Goal: Transaction & Acquisition: Purchase product/service

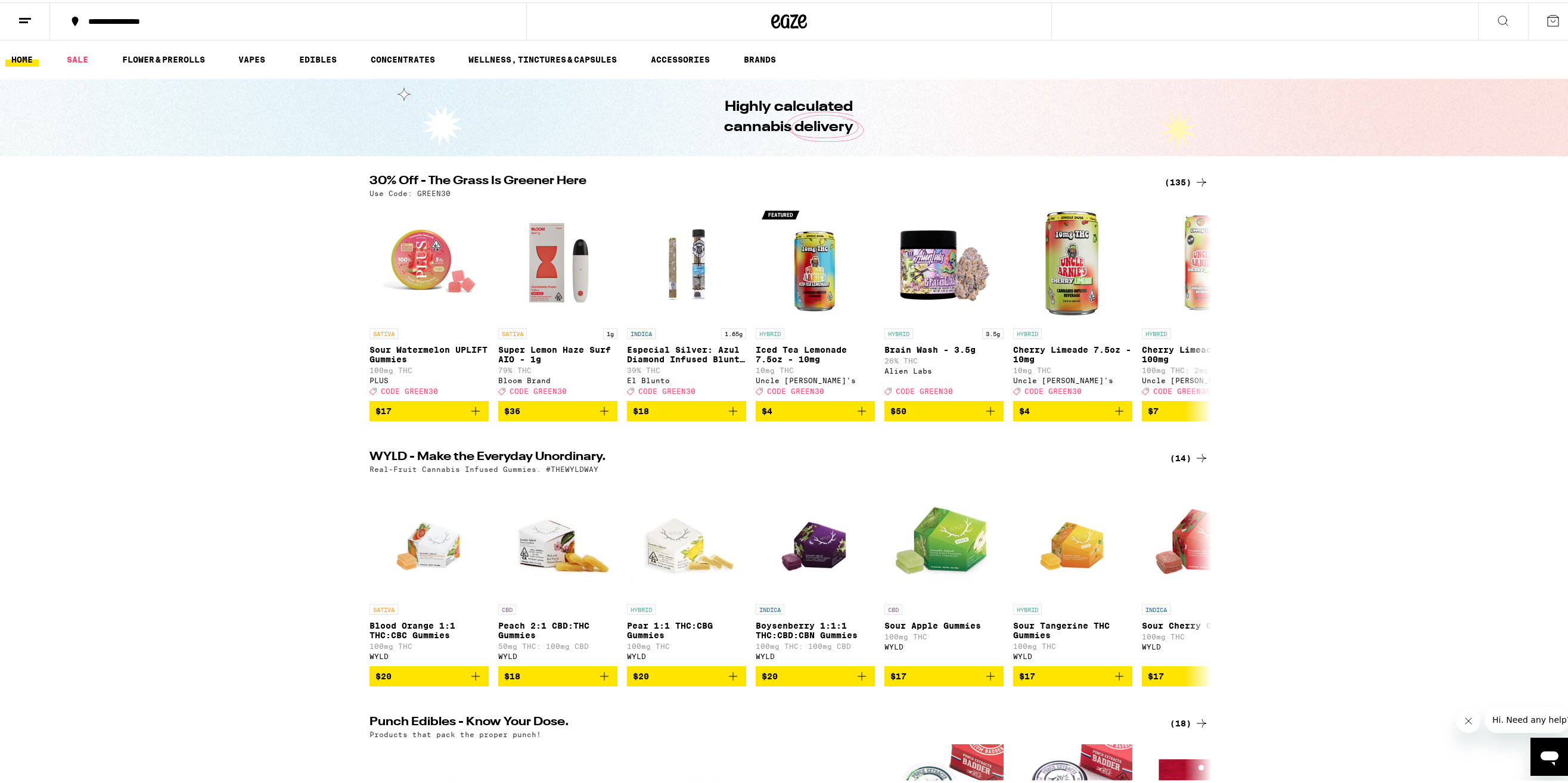
click at [1171, 184] on div "(135)" at bounding box center [1186, 180] width 44 height 14
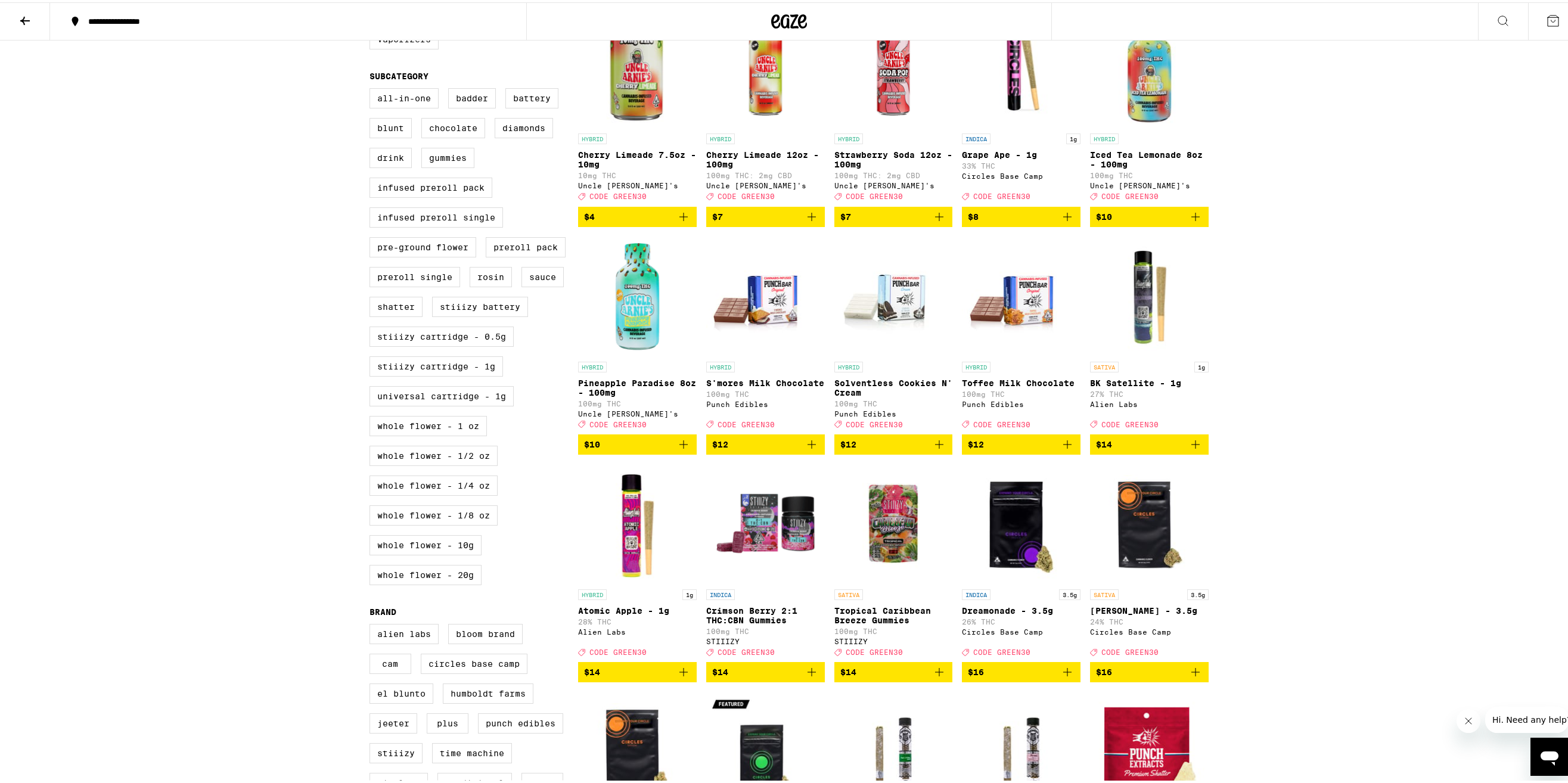
scroll to position [417, 0]
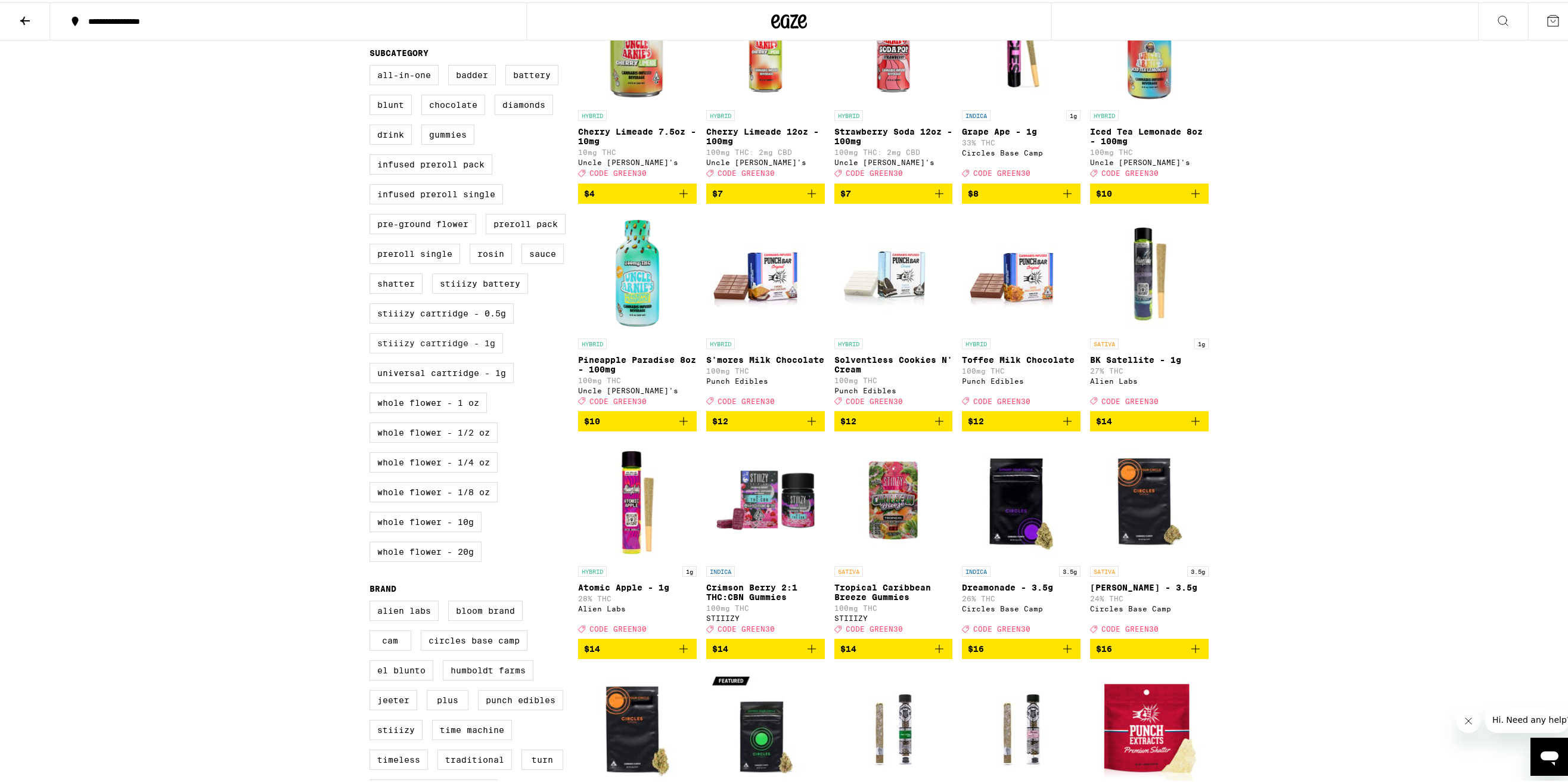
click at [405, 352] on label "STIIIZY Cartridge - 1g" at bounding box center [436, 341] width 134 height 21
click at [373, 65] on input "STIIIZY Cartridge - 1g" at bounding box center [372, 64] width 1 height 1
checkbox input "true"
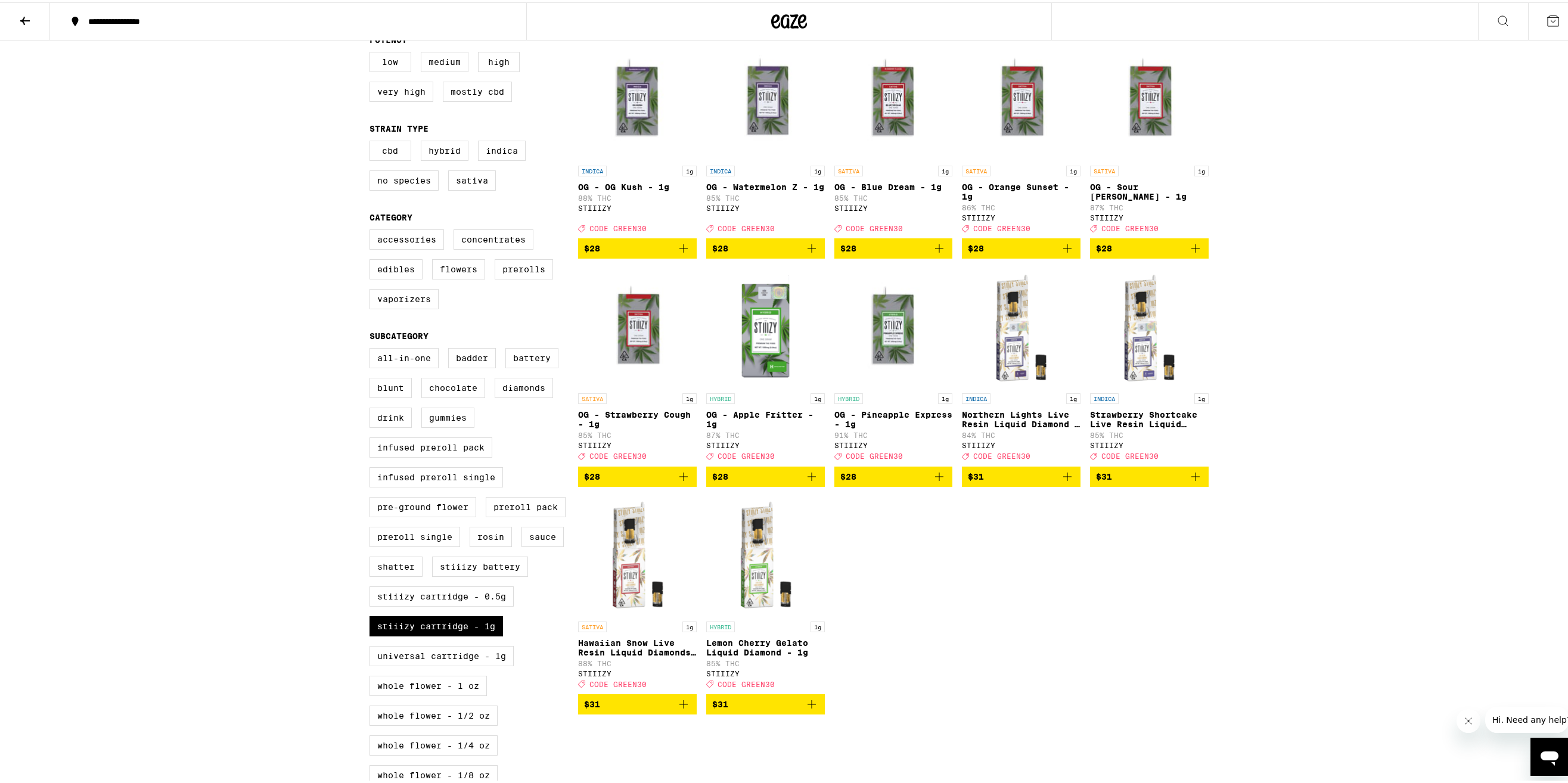
scroll to position [120, 0]
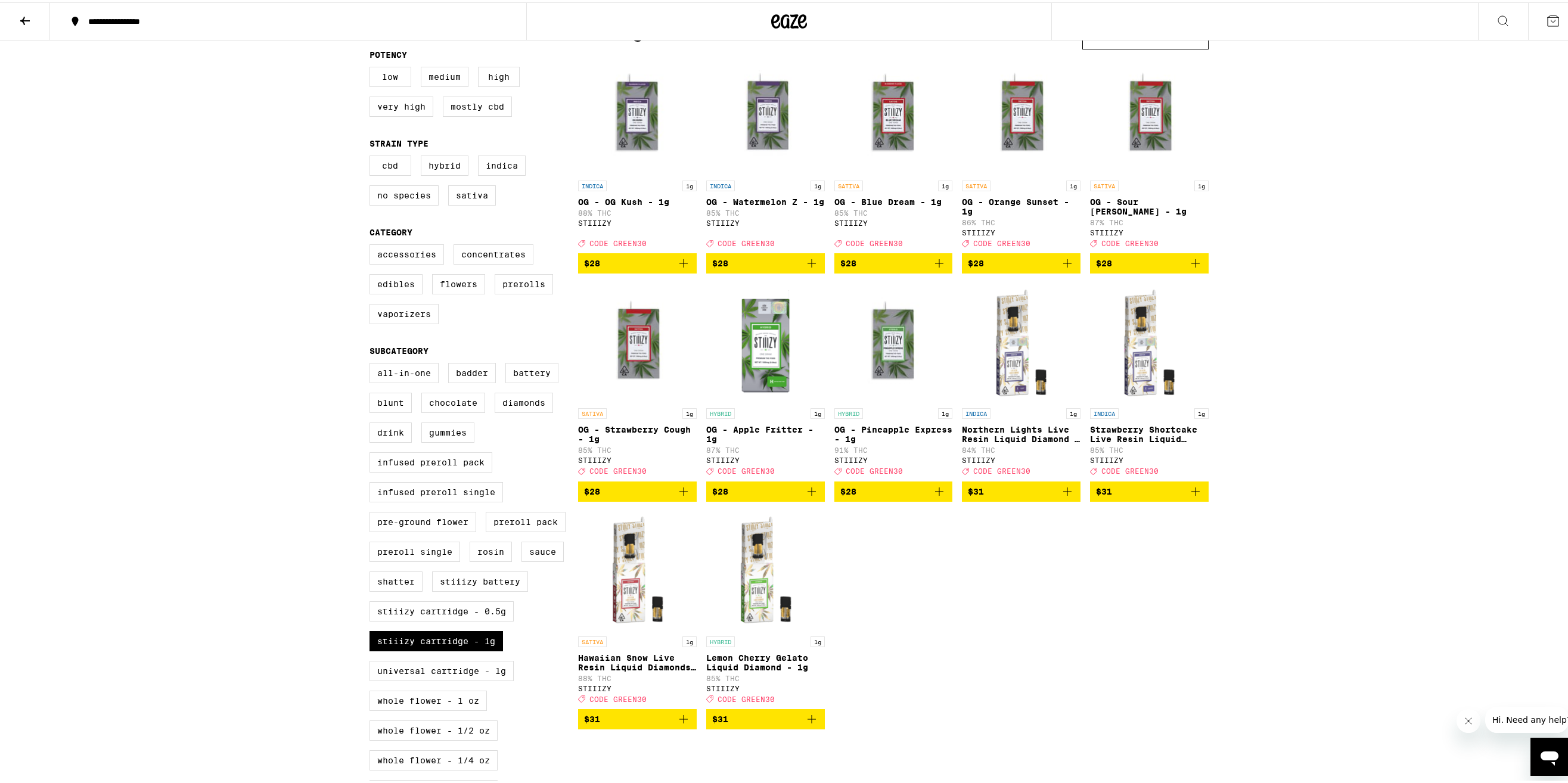
click at [677, 724] on icon "Add to bag" at bounding box center [684, 717] width 14 height 14
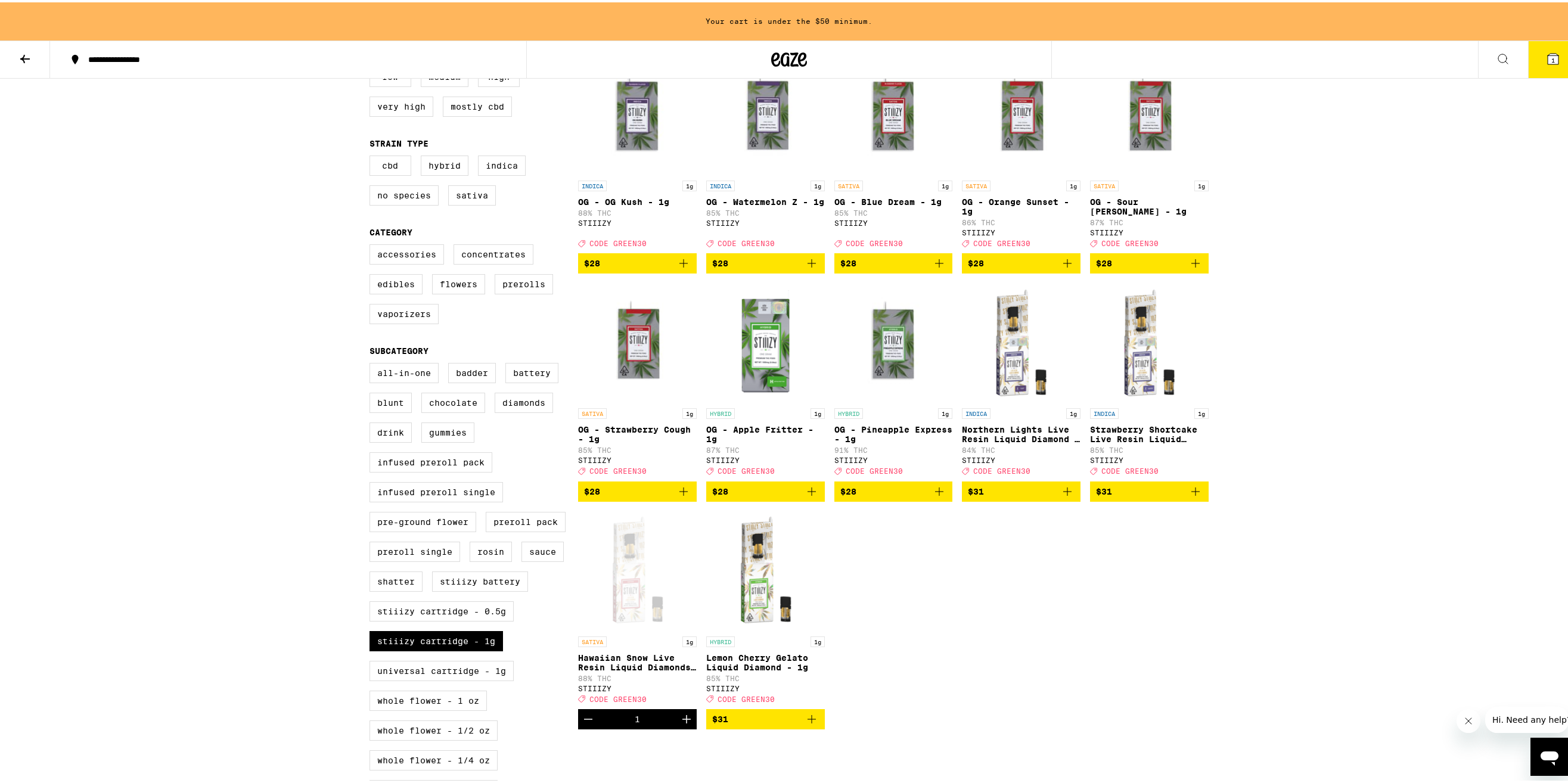
click at [679, 724] on icon "Increment" at bounding box center [686, 717] width 14 height 14
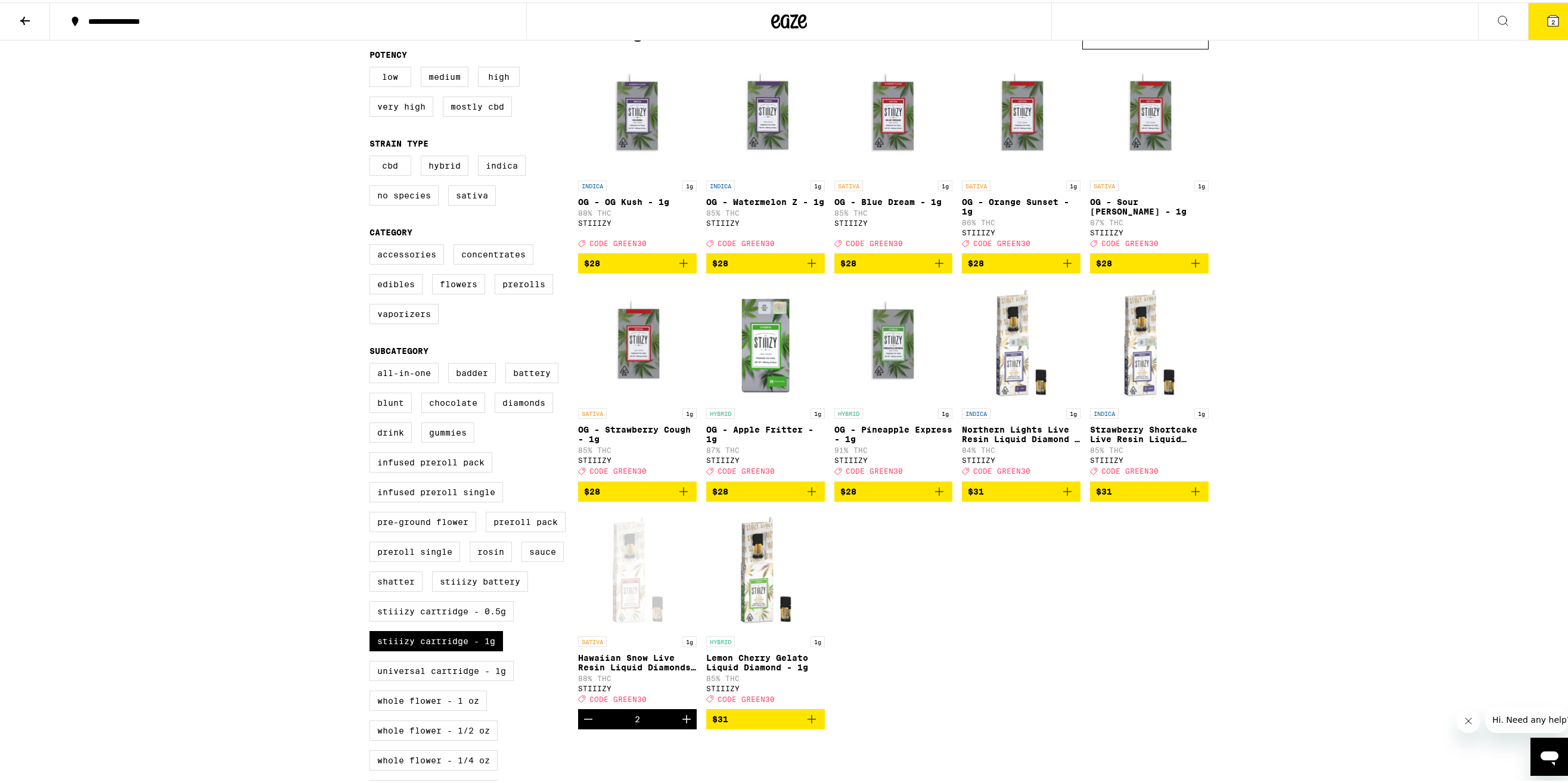
click at [1061, 268] on icon "Add to bag" at bounding box center [1068, 261] width 14 height 14
click at [1063, 268] on icon "Increment" at bounding box center [1070, 261] width 14 height 14
click at [1547, 31] on button "6" at bounding box center [1553, 19] width 50 height 37
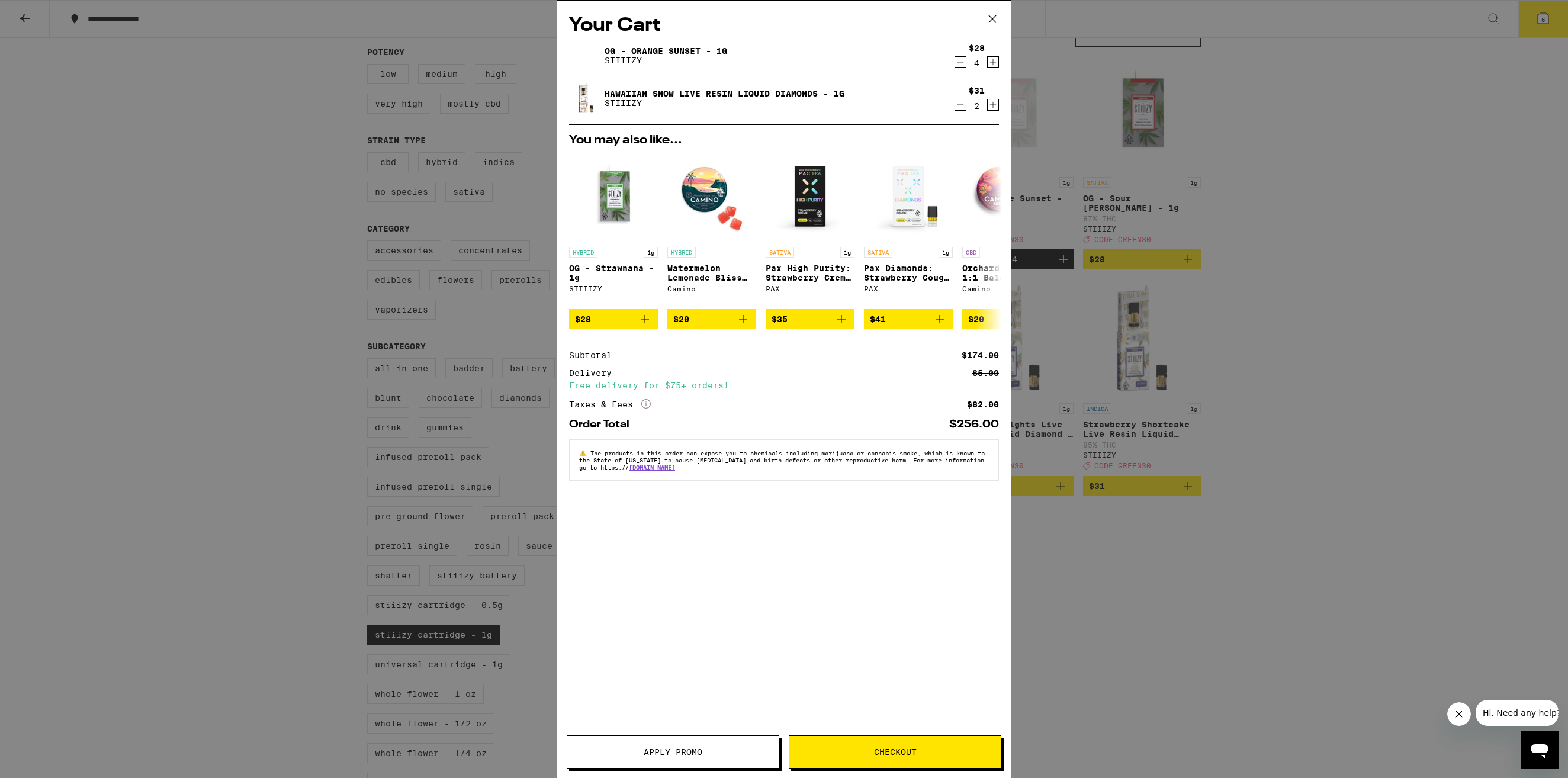
click at [675, 745] on button "Apply Promo" at bounding box center [673, 752] width 212 height 33
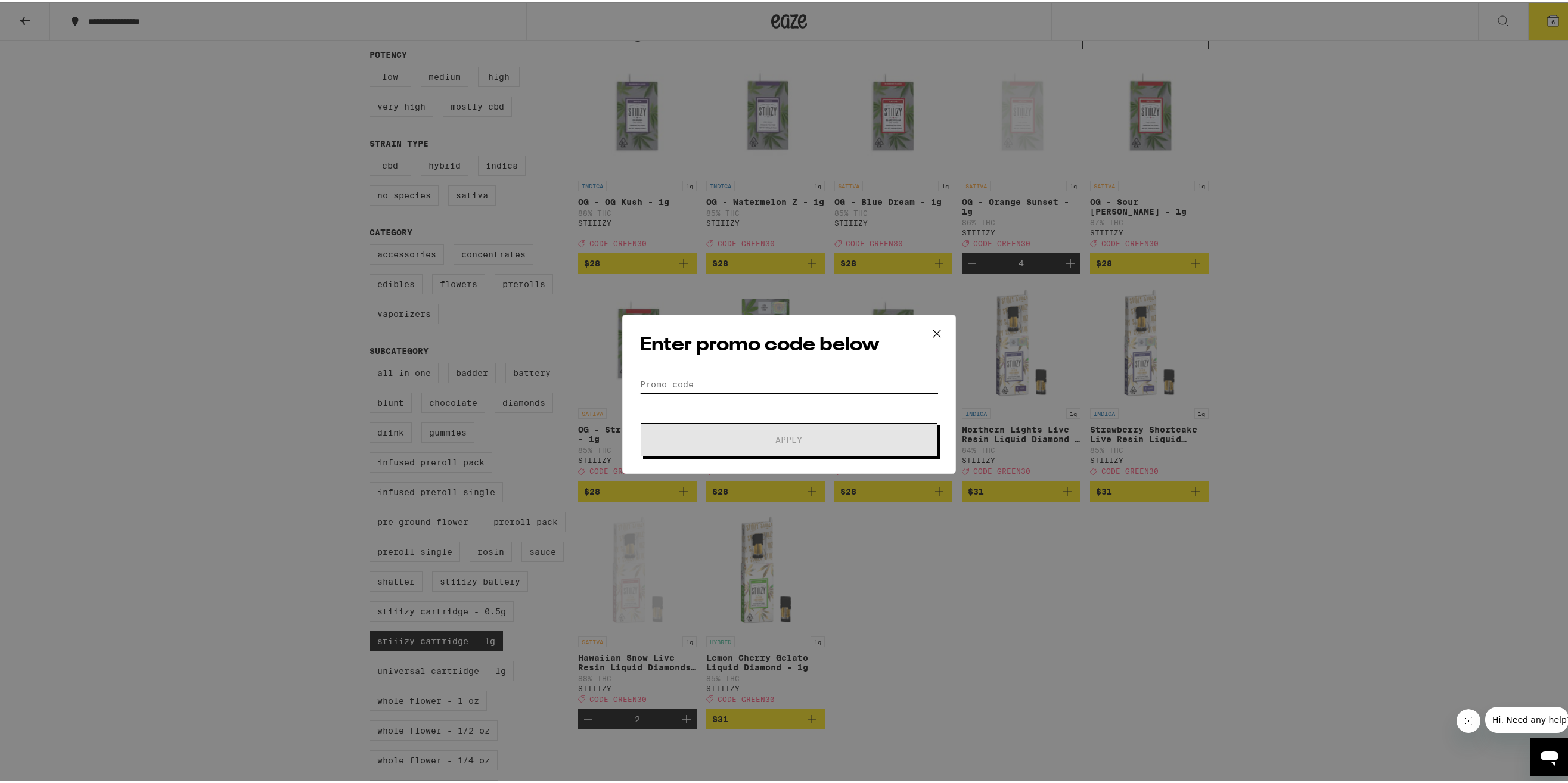
click at [738, 379] on input "Promo Code" at bounding box center [789, 382] width 299 height 18
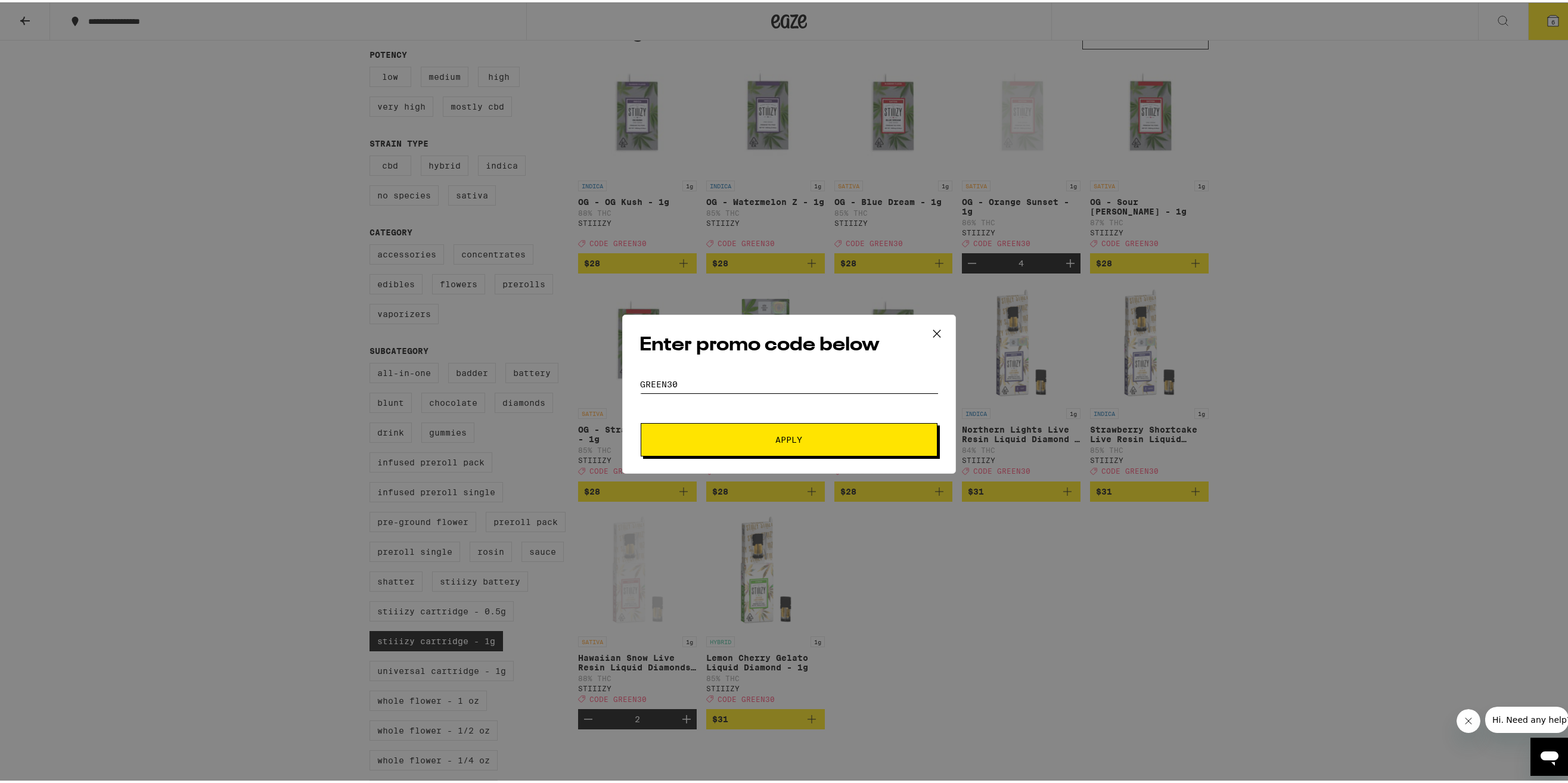
type input "GREEN30"
click at [824, 431] on button "Apply" at bounding box center [788, 438] width 297 height 33
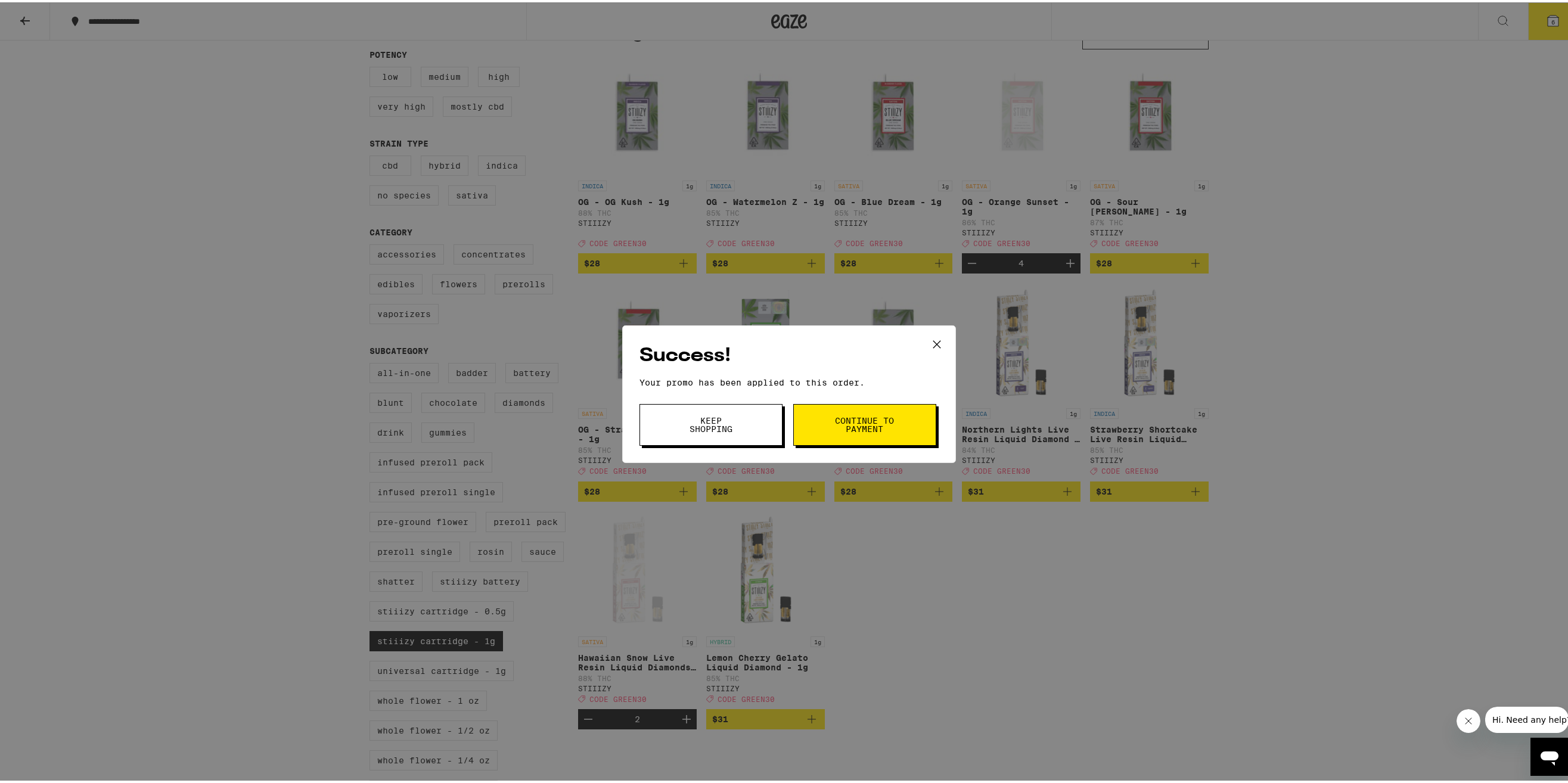
click at [807, 422] on button "Continue to payment" at bounding box center [864, 423] width 143 height 42
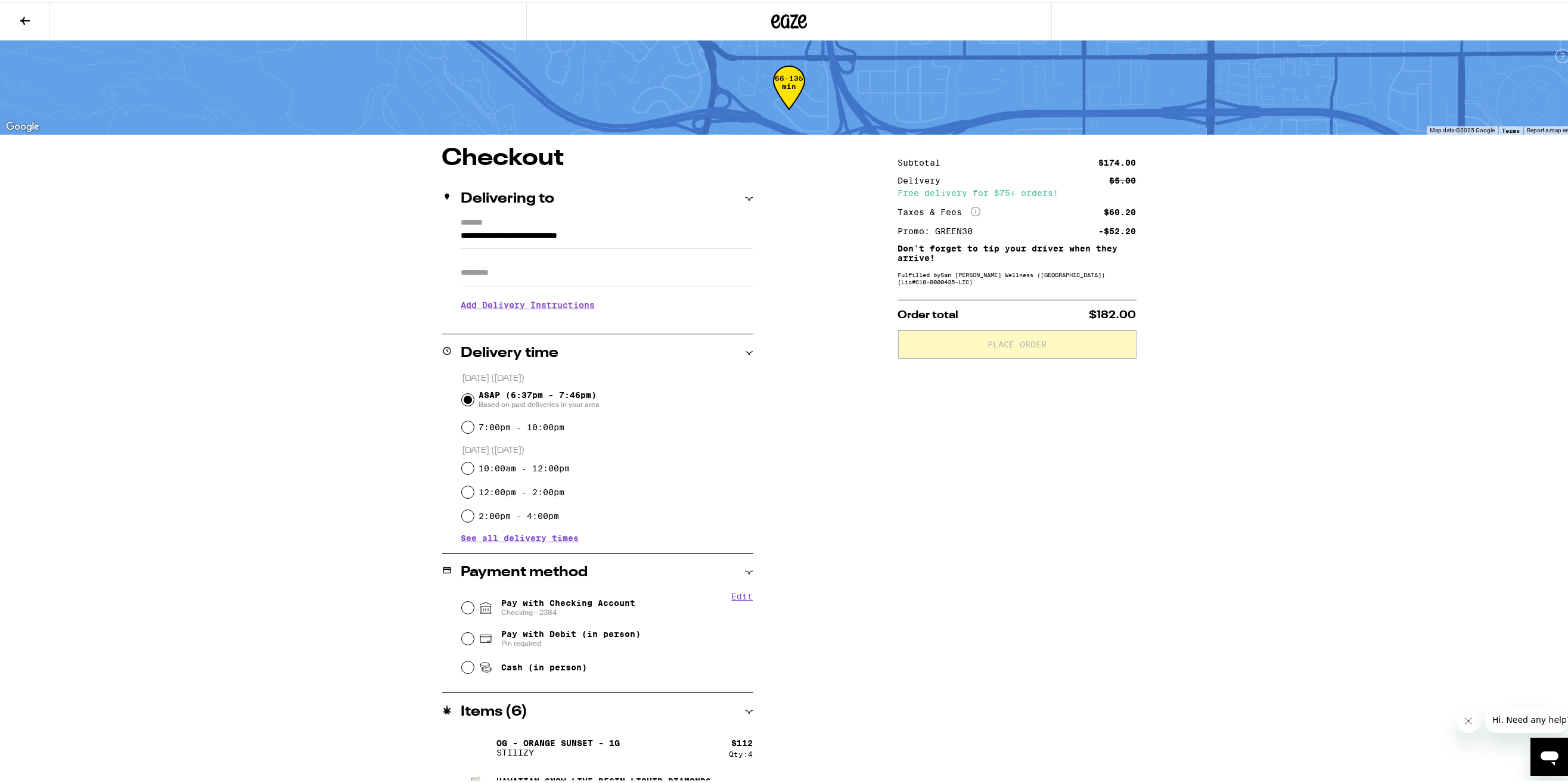
scroll to position [32, 0]
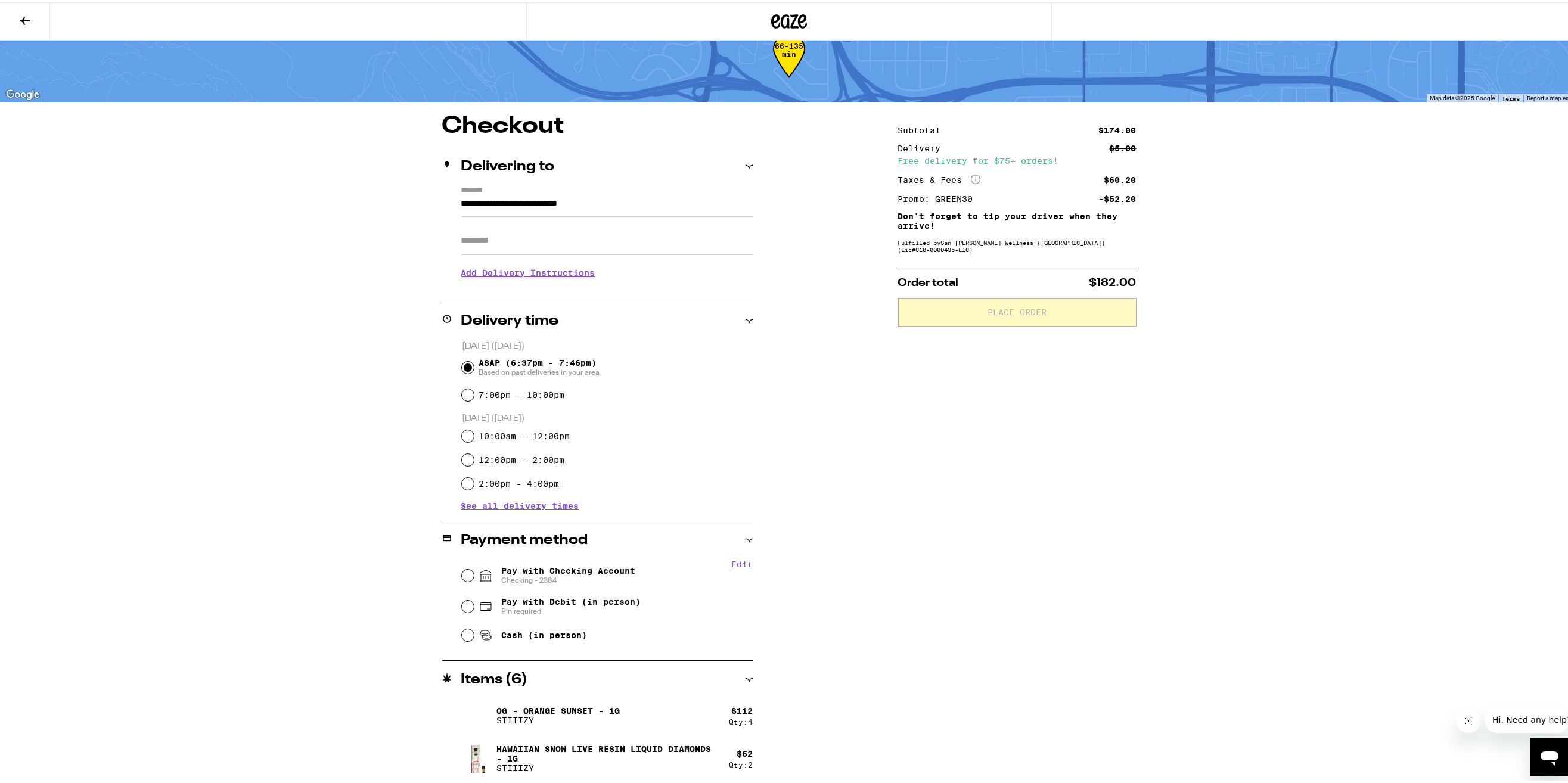
click at [585, 203] on input "**********" at bounding box center [607, 204] width 292 height 21
click at [455, 575] on div "Edit Pay with Checking Account Checking - 2384 Pay with Debit (in person) Pin r…" at bounding box center [598, 602] width 311 height 89
click at [462, 605] on input "Pay with Debit (in person) Pin required" at bounding box center [468, 604] width 12 height 12
radio input "true"
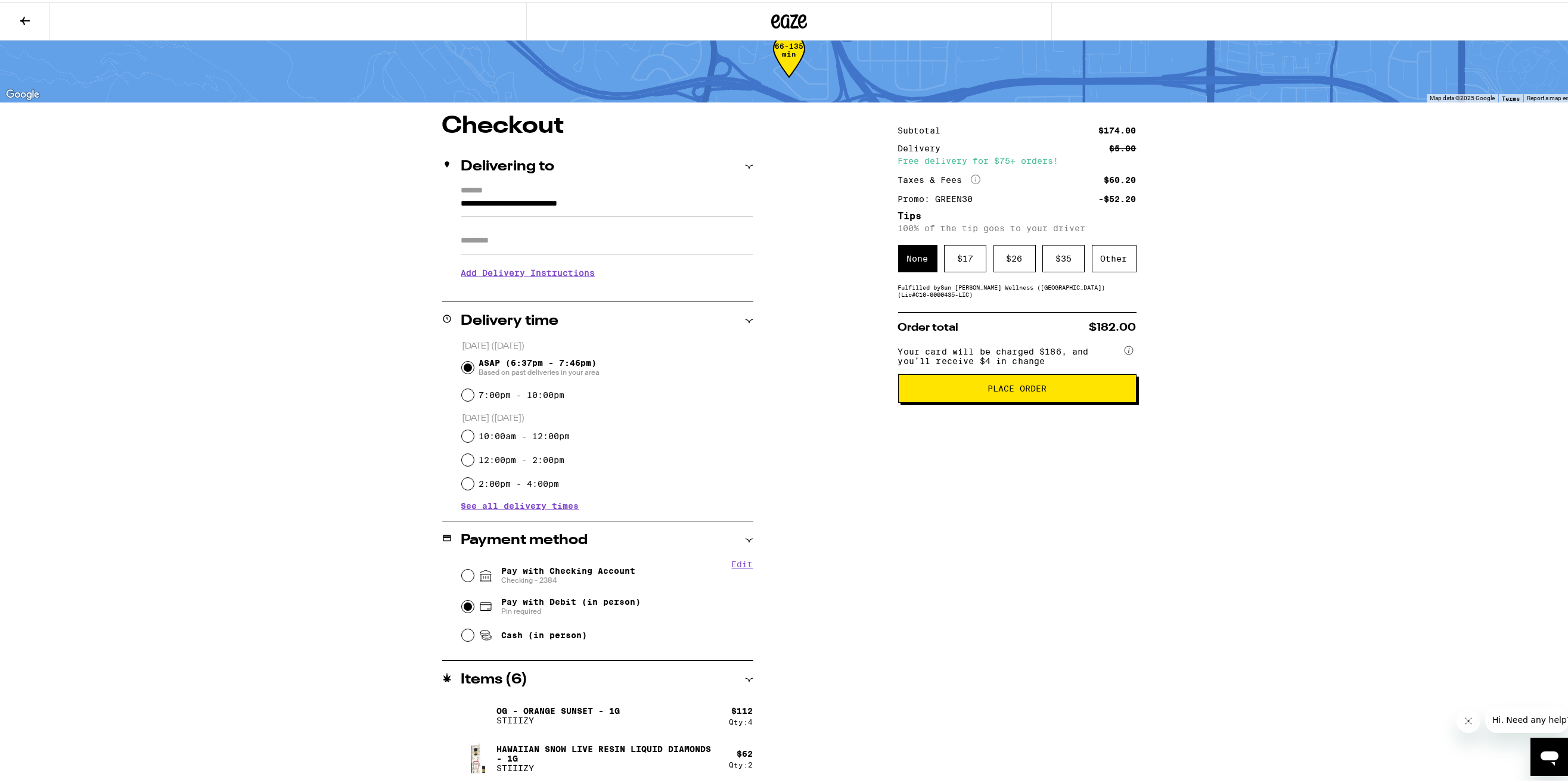
click at [952, 401] on button "Place Order" at bounding box center [1017, 386] width 238 height 29
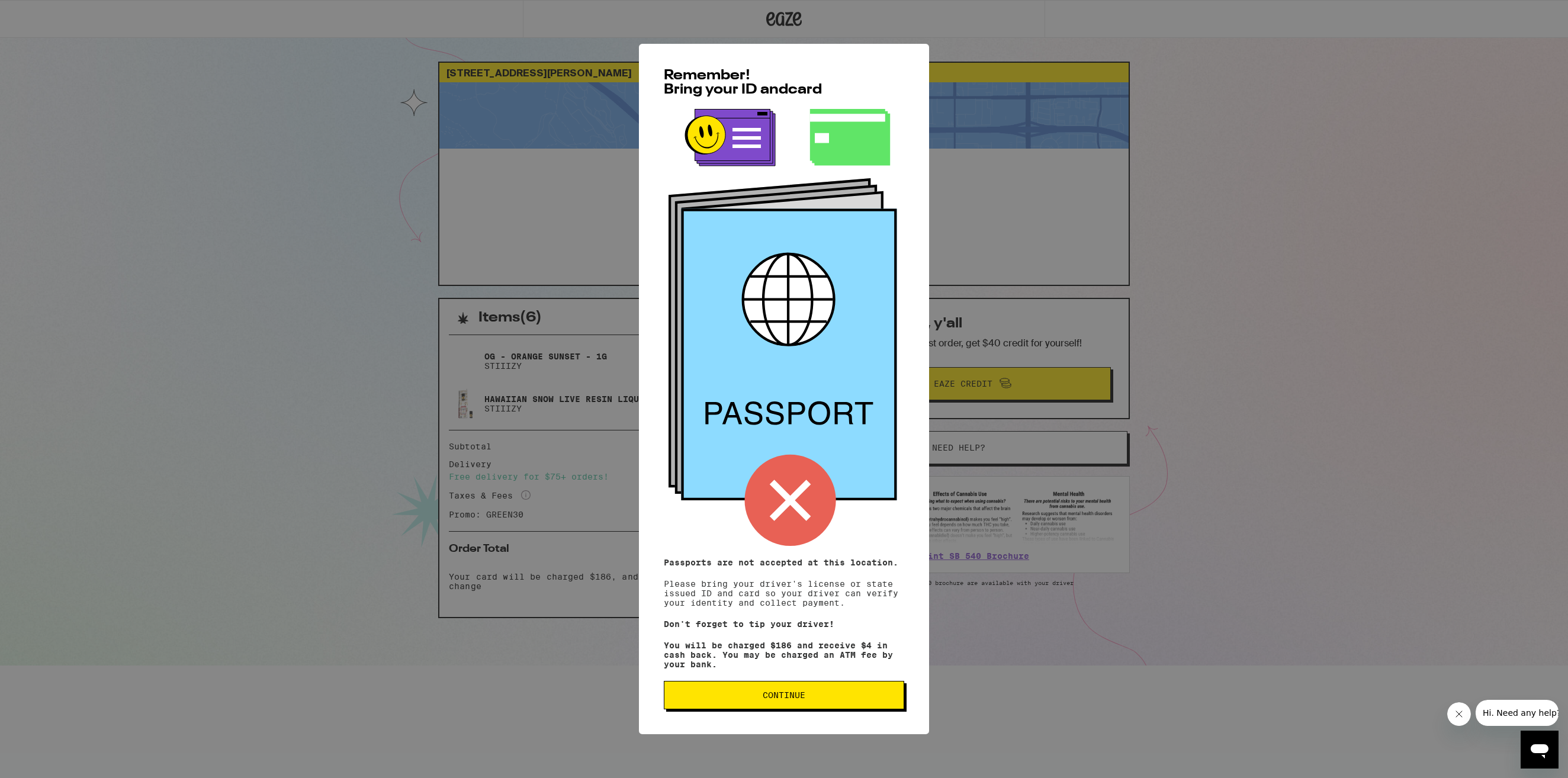
click at [872, 699] on span "Continue" at bounding box center [784, 695] width 220 height 9
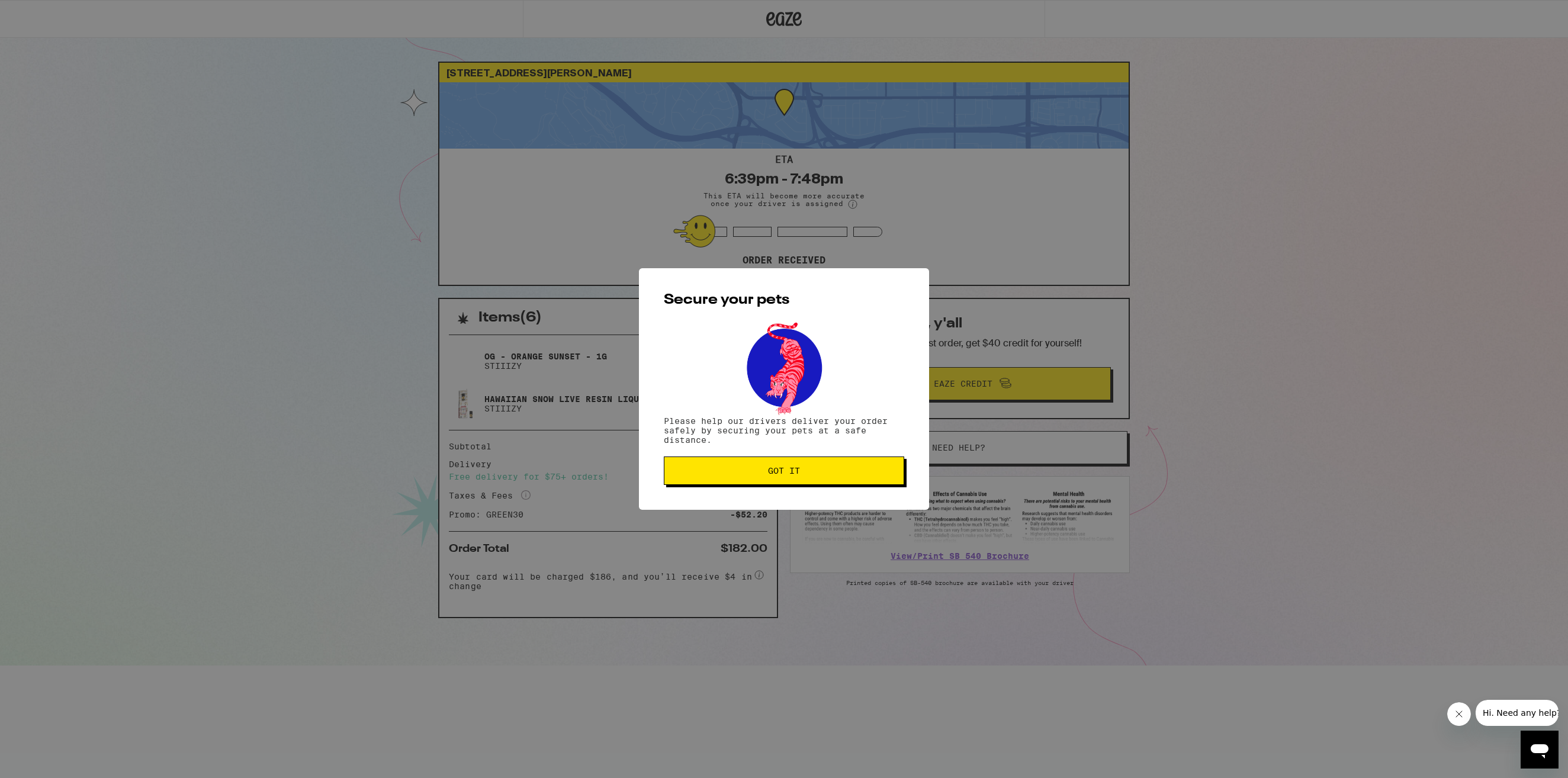
click at [835, 471] on span "Got it" at bounding box center [784, 470] width 220 height 9
